Goal: Find specific page/section: Find specific page/section

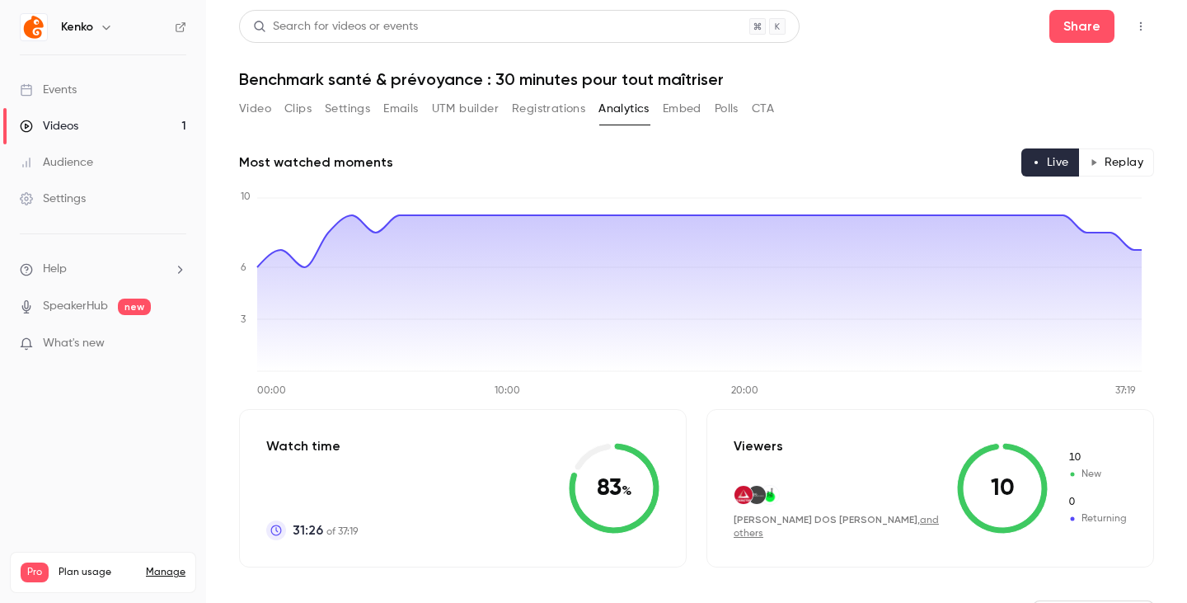
scroll to position [1189, 0]
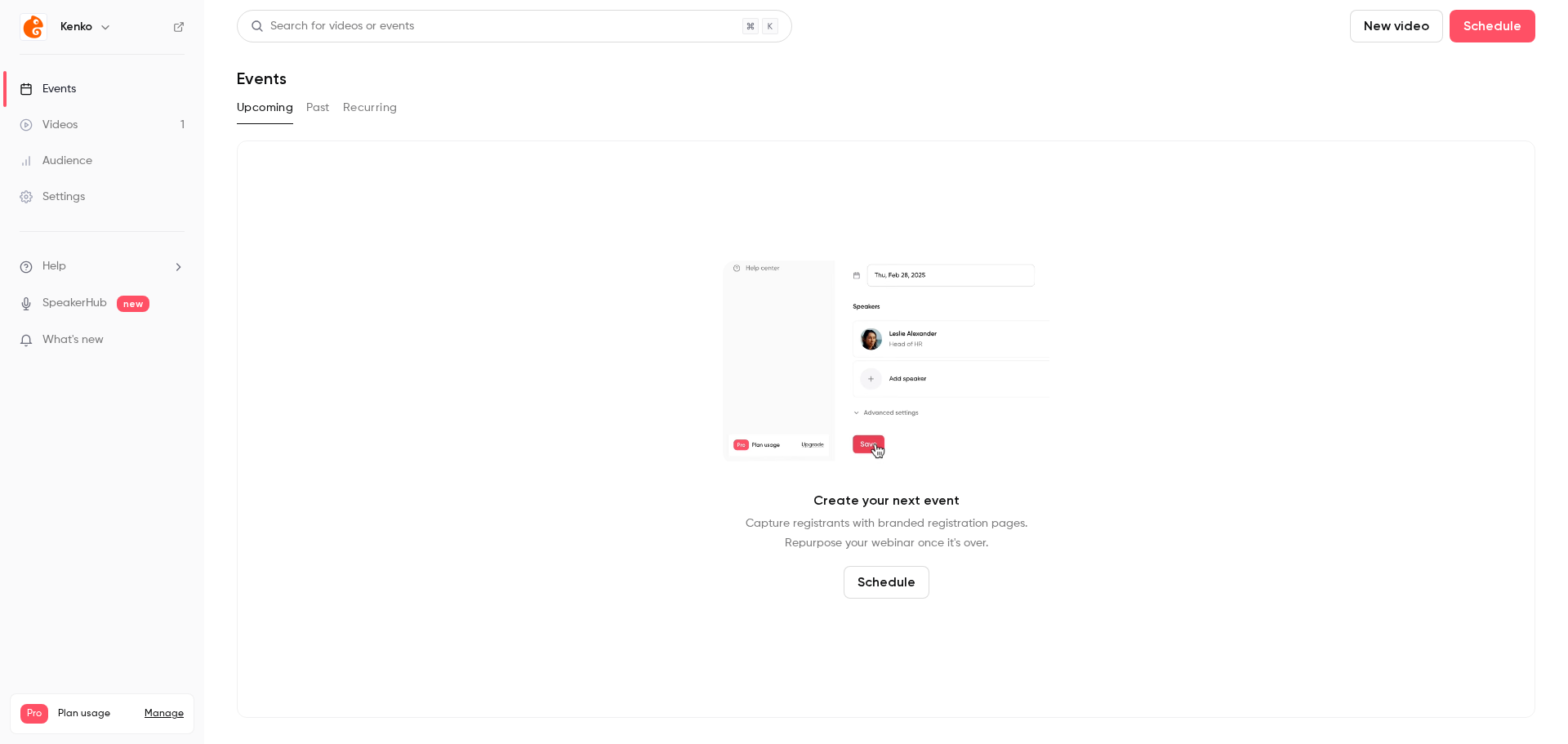
click at [109, 159] on link "Audience" at bounding box center [102, 160] width 204 height 36
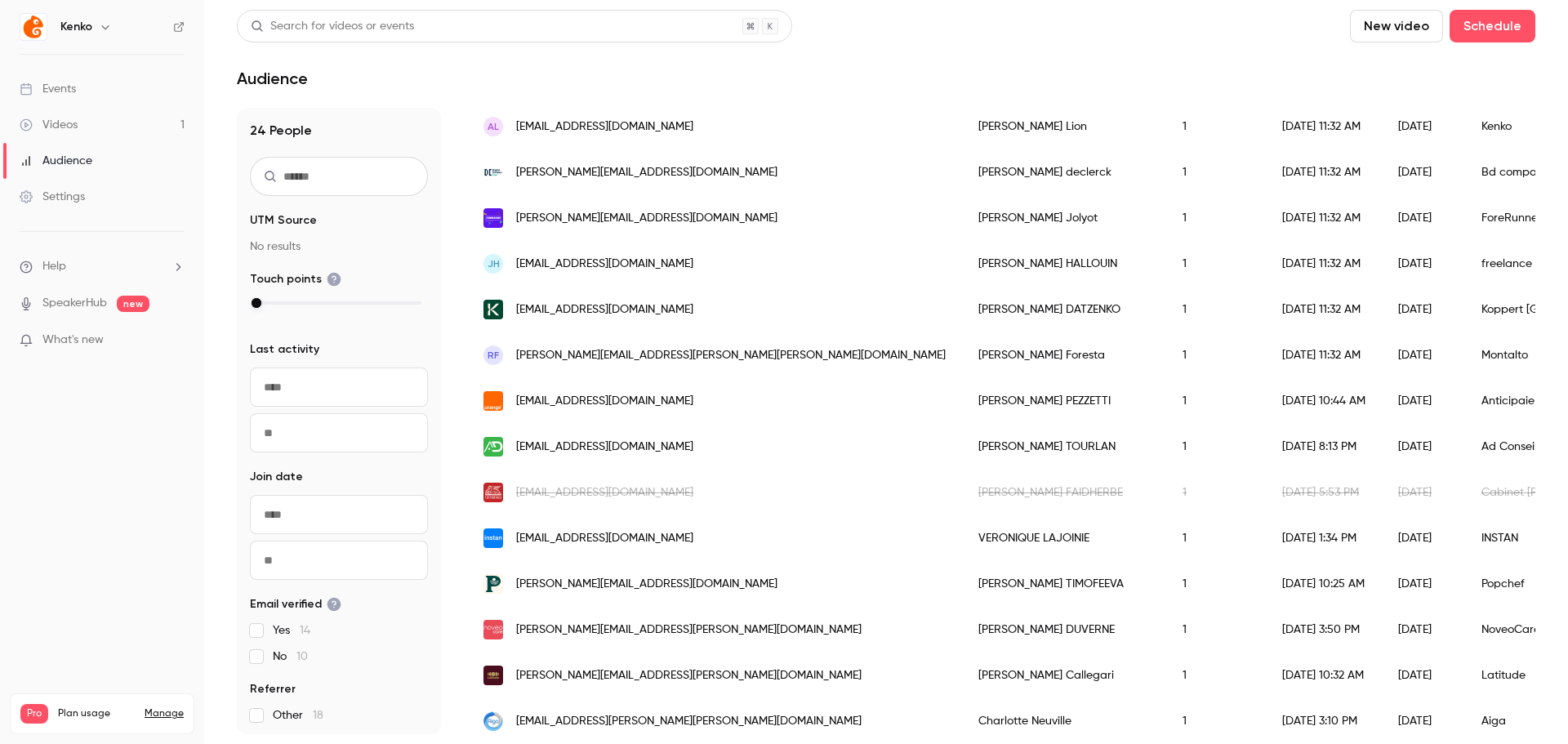
scroll to position [654, 0]
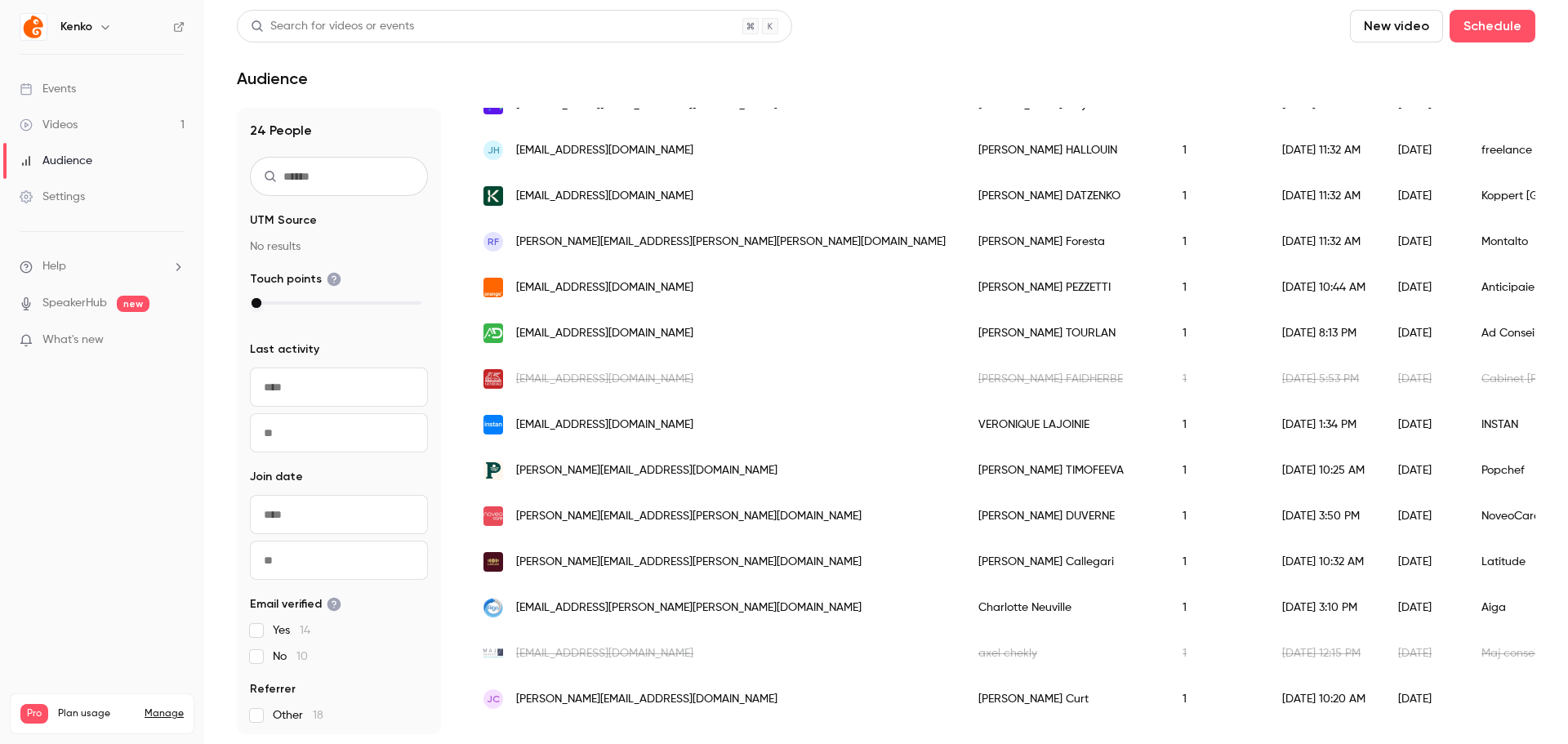
drag, startPoint x: 711, startPoint y: 328, endPoint x: 499, endPoint y: 333, distance: 212.1
click at [499, 333] on div "[EMAIL_ADDRESS][DOMAIN_NAME]" at bounding box center [715, 333] width 495 height 46
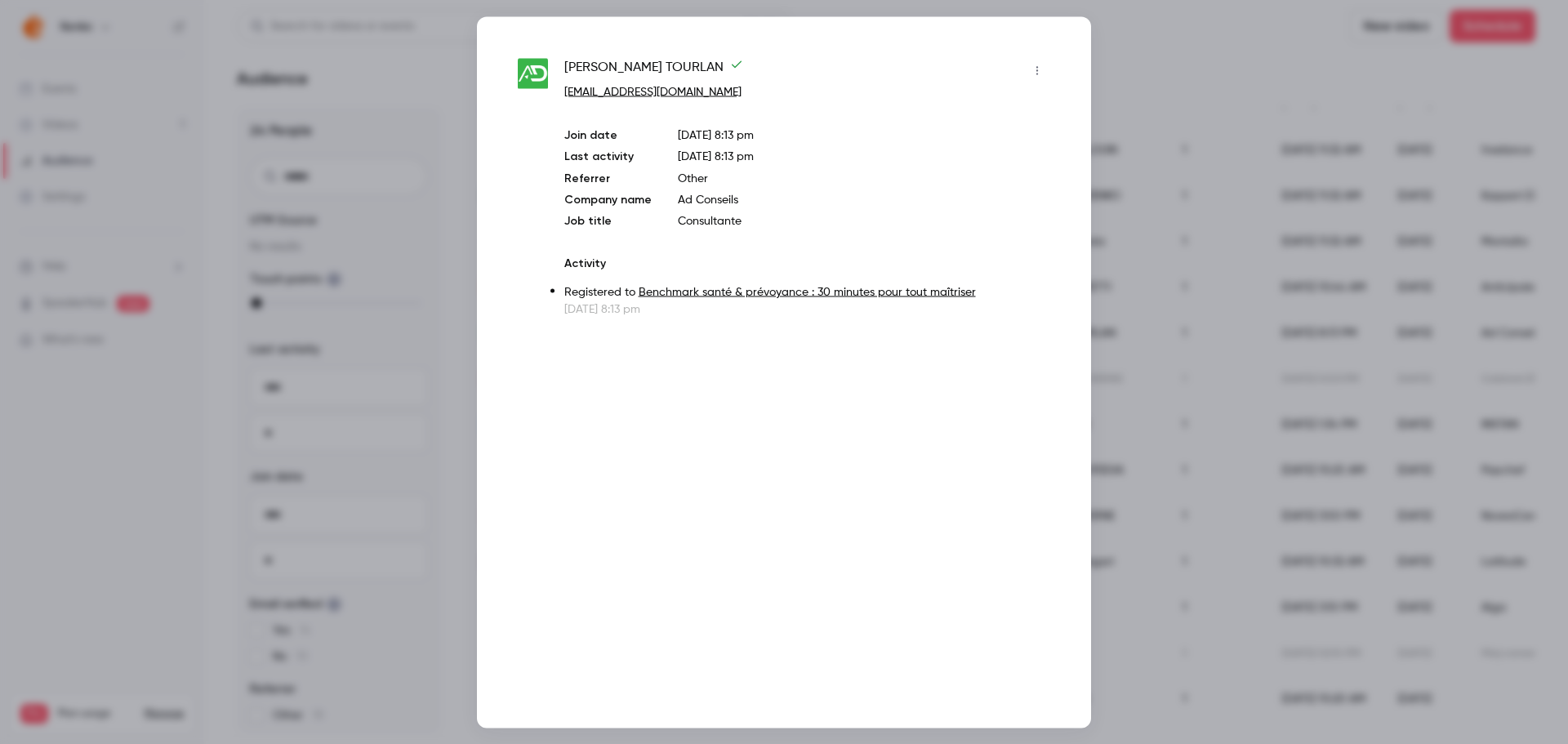
click at [1177, 76] on div at bounding box center [784, 372] width 1568 height 744
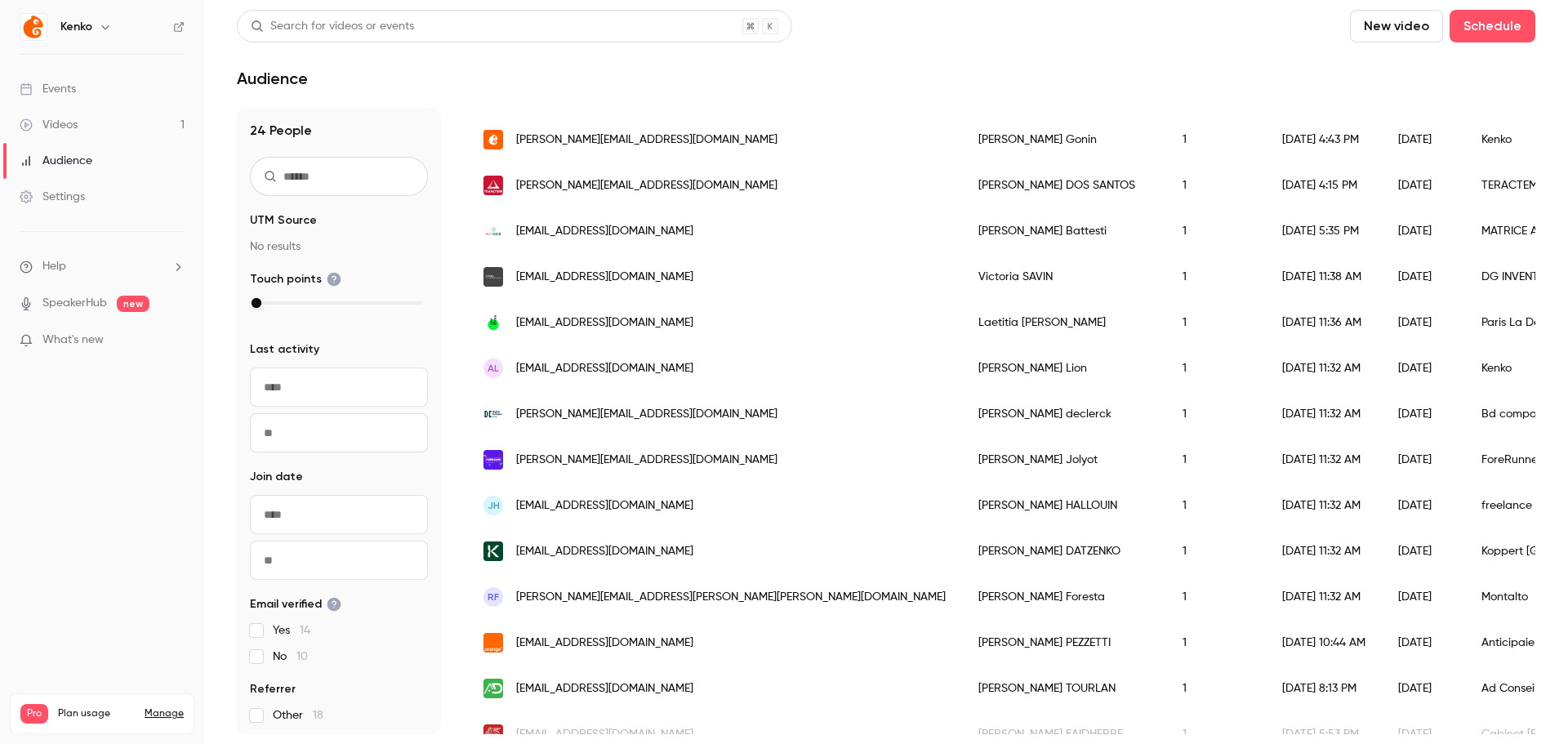
scroll to position [138, 0]
